Goal: Register for event/course

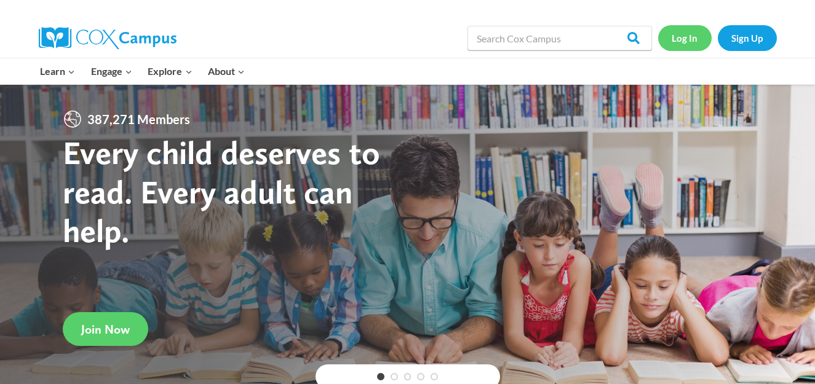
click at [683, 36] on link "Log In" at bounding box center [685, 37] width 54 height 25
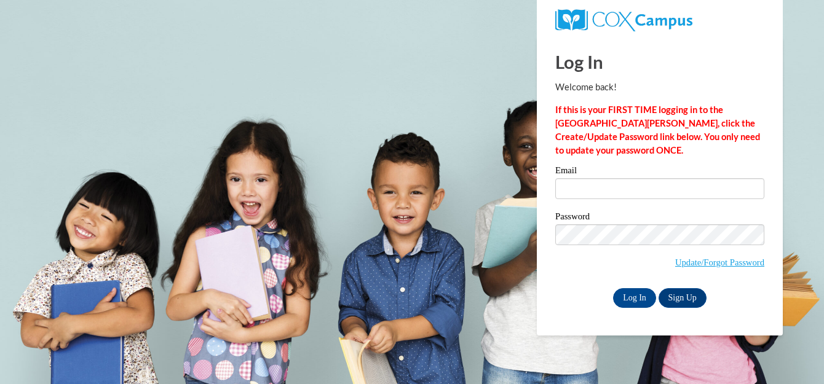
click at [636, 191] on input "Email" at bounding box center [659, 188] width 209 height 21
type input "margaretsmith72@yahoo.com"
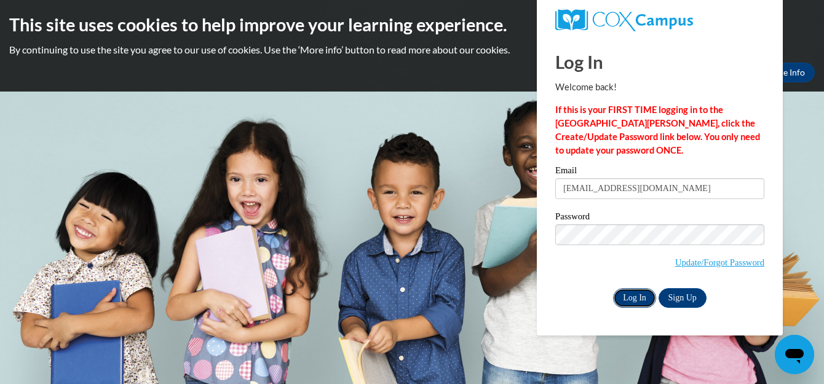
click at [634, 297] on input "Log In" at bounding box center [634, 299] width 43 height 20
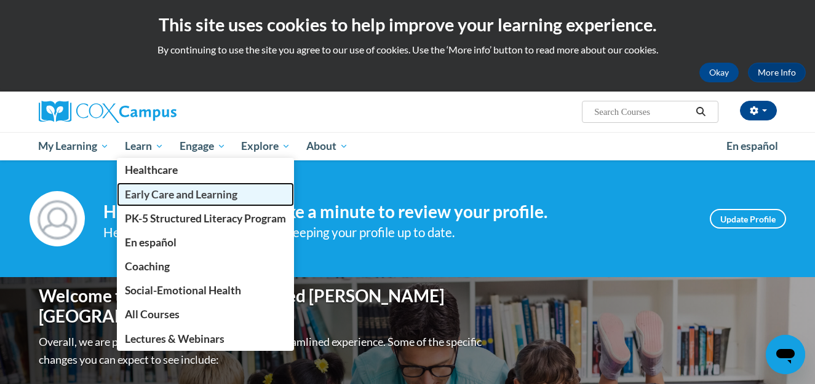
click at [181, 194] on span "Early Care and Learning" at bounding box center [181, 194] width 113 height 13
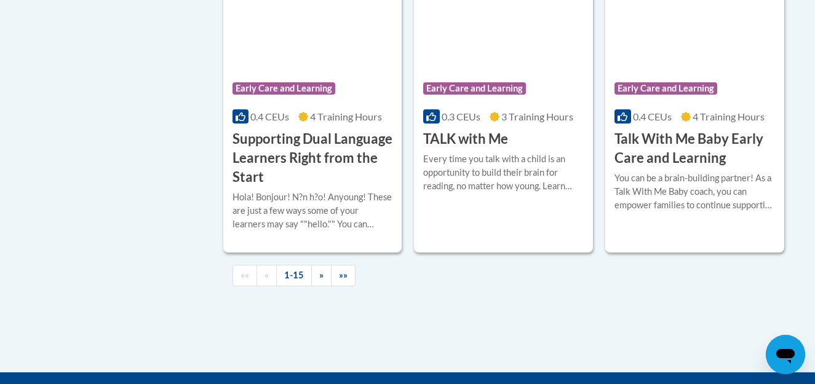
scroll to position [1870, 0]
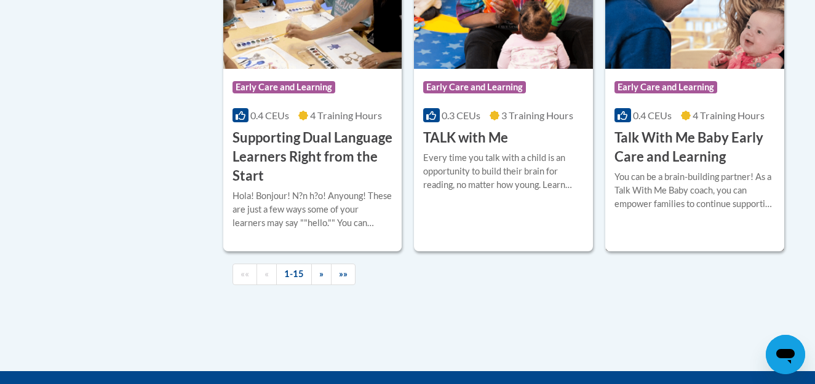
click at [650, 142] on div "Course Category: Early Care and Learning 0.4 CEUs 4 Training Hours COURSE Talk …" at bounding box center [694, 118] width 179 height 98
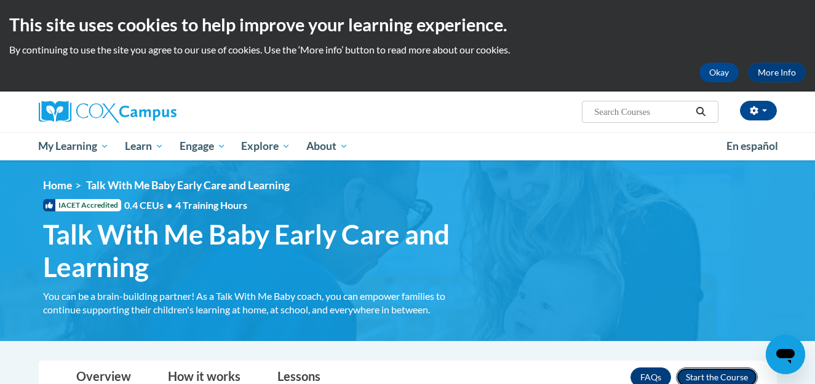
click at [695, 377] on button "Enroll" at bounding box center [717, 378] width 82 height 20
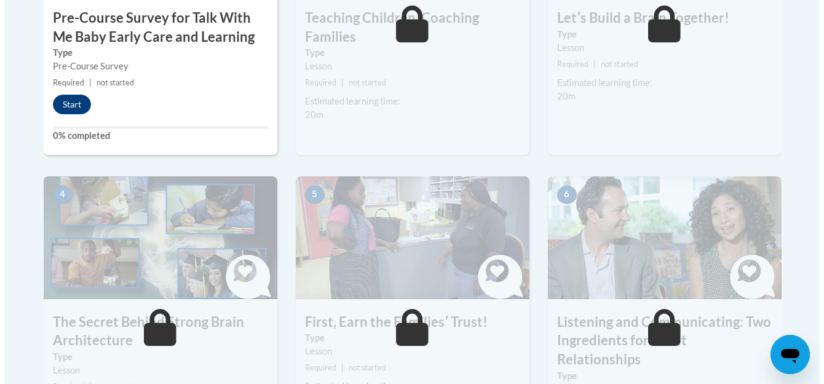
scroll to position [517, 0]
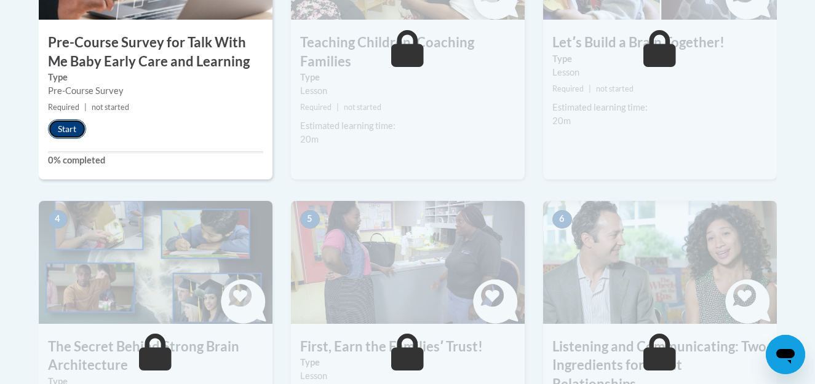
click at [71, 127] on button "Start" at bounding box center [67, 129] width 38 height 20
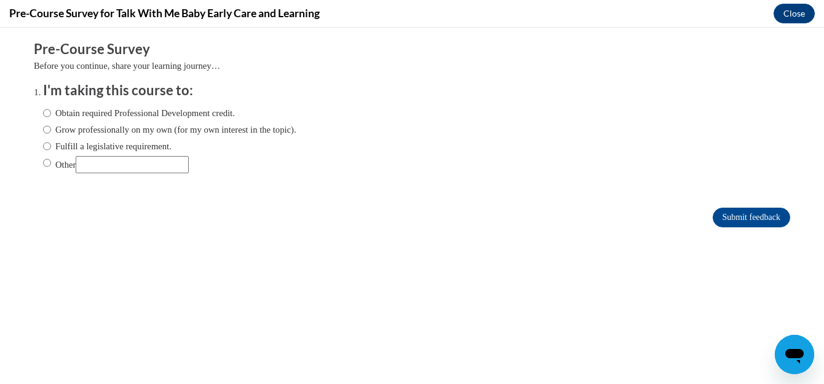
scroll to position [0, 0]
click at [43, 111] on input "Obtain required Professional Development credit." at bounding box center [47, 113] width 8 height 14
radio input "true"
click at [757, 215] on input "Submit feedback" at bounding box center [752, 218] width 78 height 20
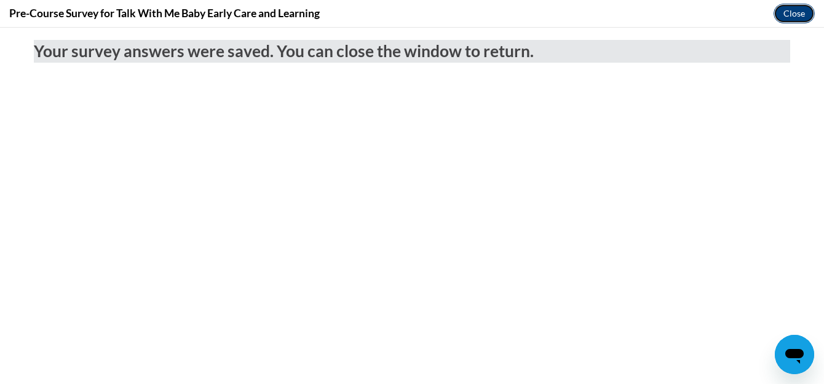
click at [797, 17] on button "Close" at bounding box center [794, 14] width 41 height 20
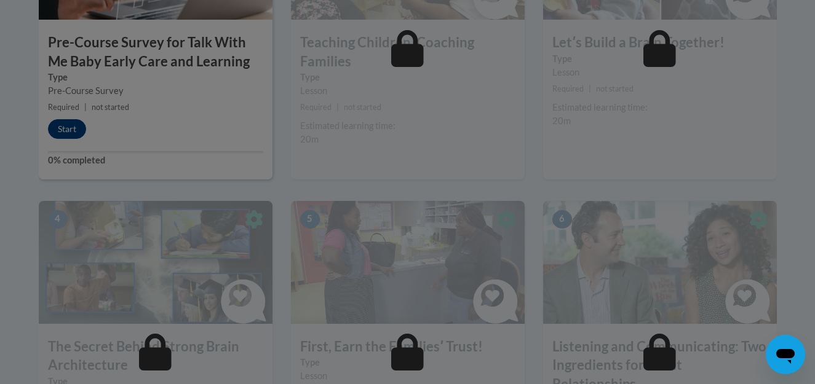
click at [408, 129] on div at bounding box center [408, 14] width 738 height 234
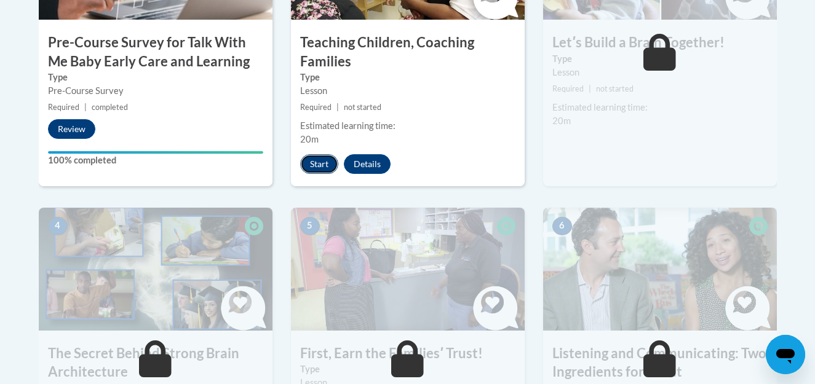
click at [314, 167] on button "Start" at bounding box center [319, 164] width 38 height 20
